Goal: Find specific page/section: Find specific page/section

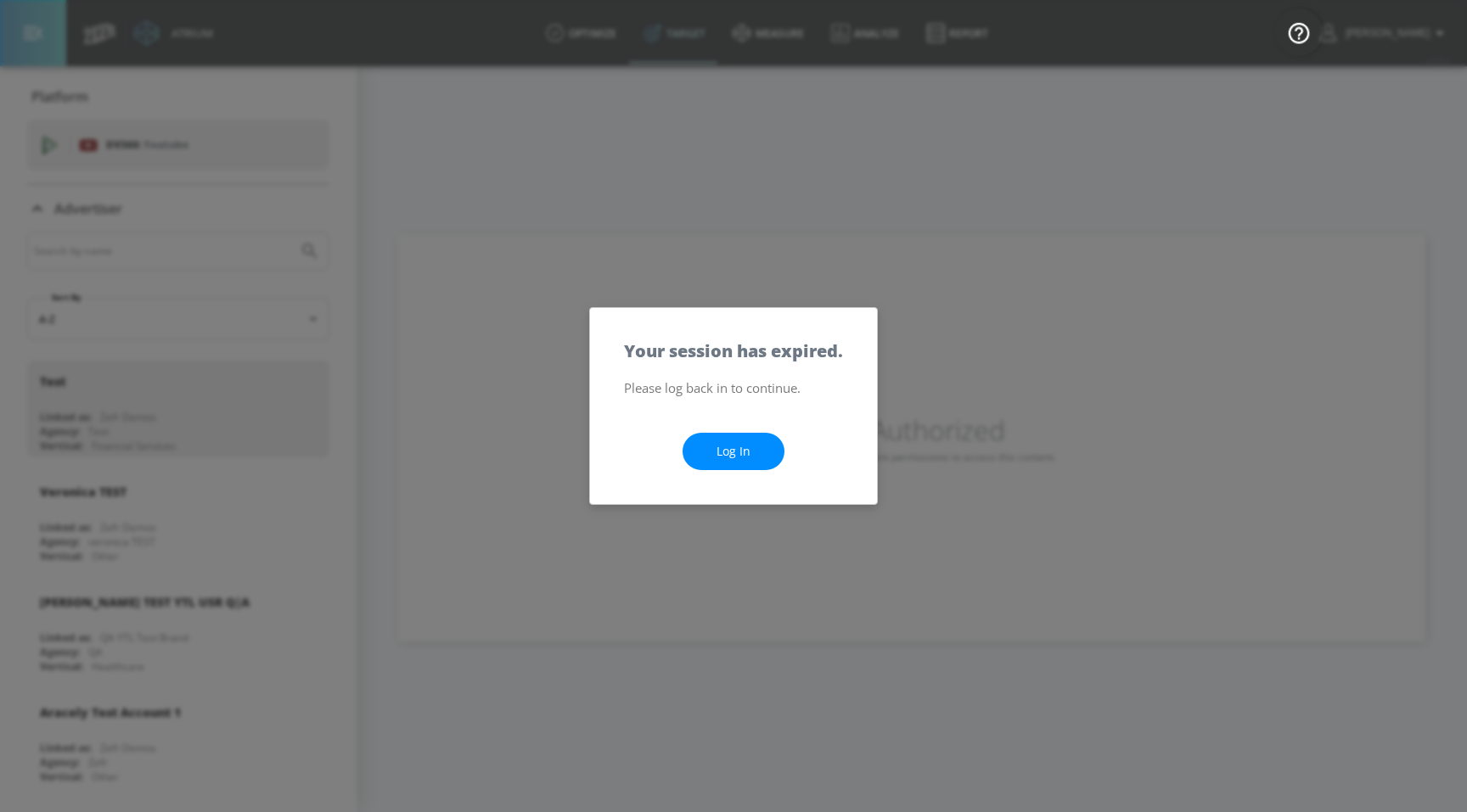
click at [748, 457] on link "Log In" at bounding box center [733, 452] width 102 height 38
